Goal: Information Seeking & Learning: Learn about a topic

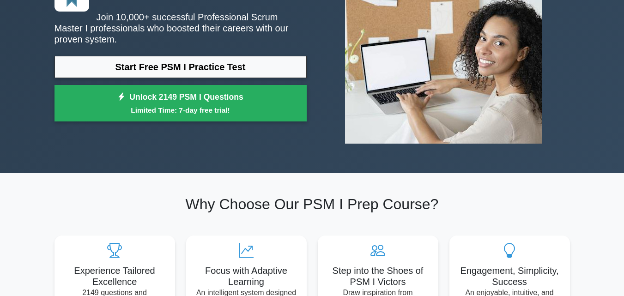
scroll to position [99, 0]
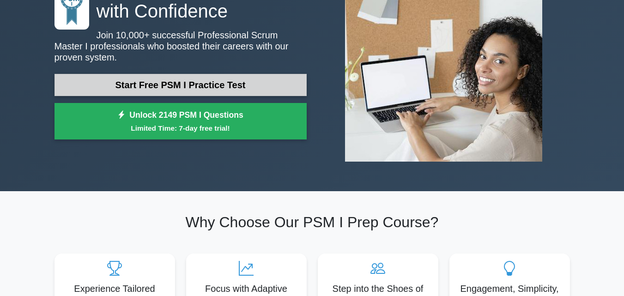
click at [194, 82] on link "Start Free PSM I Practice Test" at bounding box center [180, 85] width 252 height 22
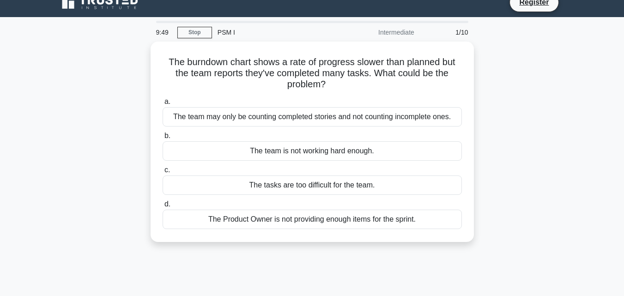
scroll to position [13, 0]
